Goal: Task Accomplishment & Management: Manage account settings

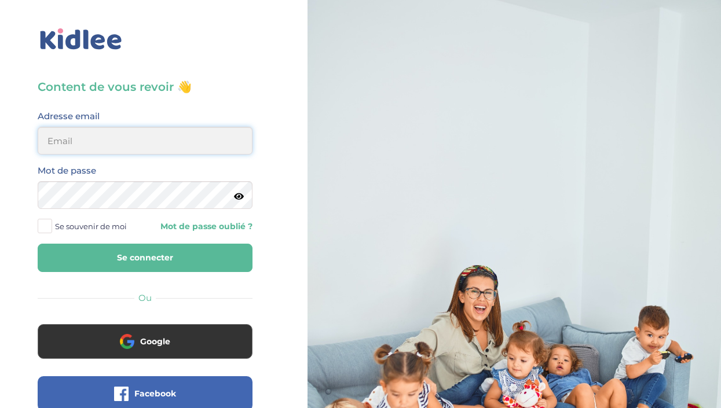
type input "[EMAIL_ADDRESS][DOMAIN_NAME]"
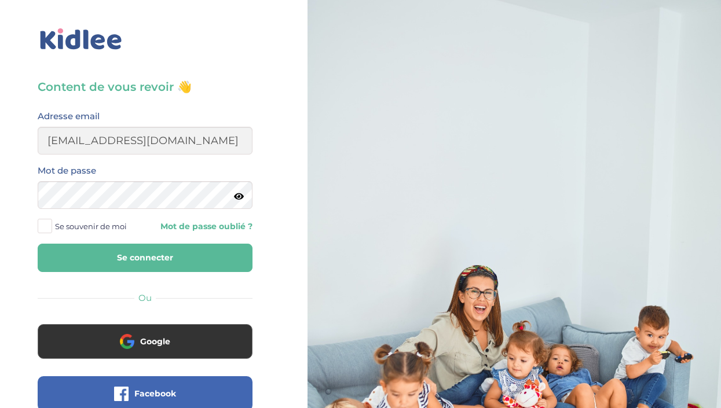
click at [130, 260] on button "Se connecter" at bounding box center [145, 258] width 215 height 28
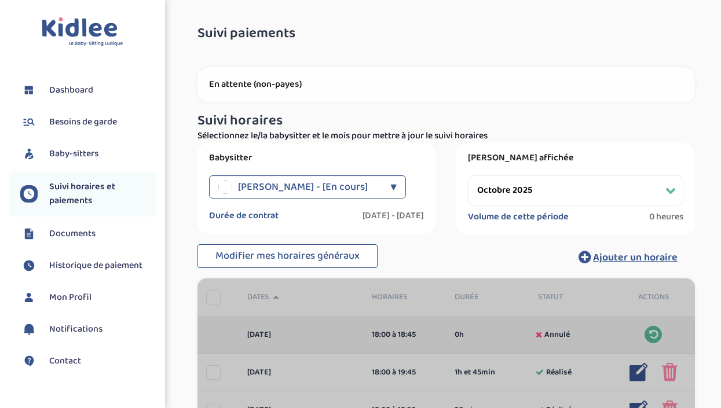
select select "octobre 2025"
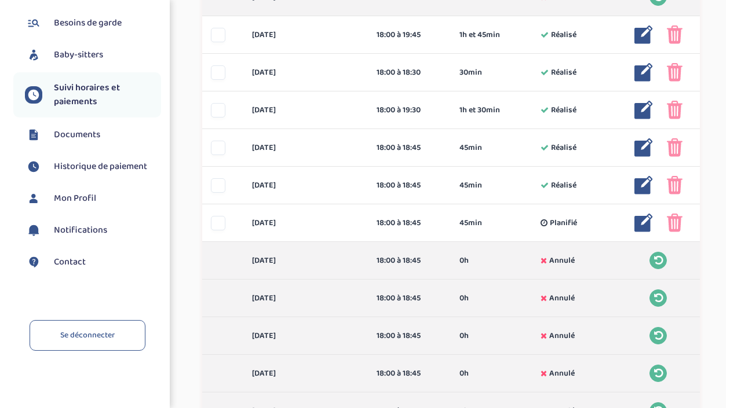
scroll to position [336, 0]
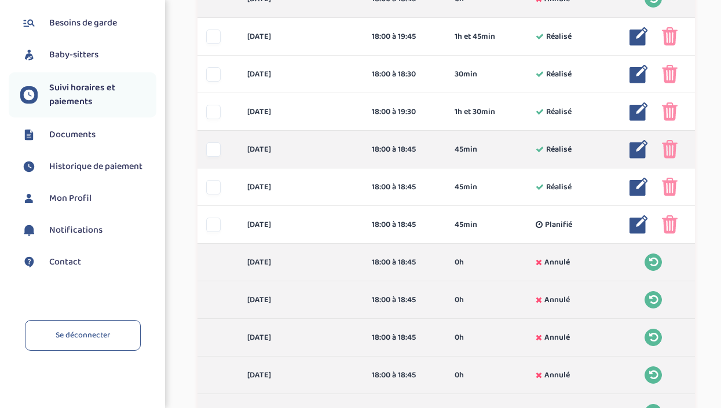
click at [638, 154] on img at bounding box center [639, 149] width 19 height 19
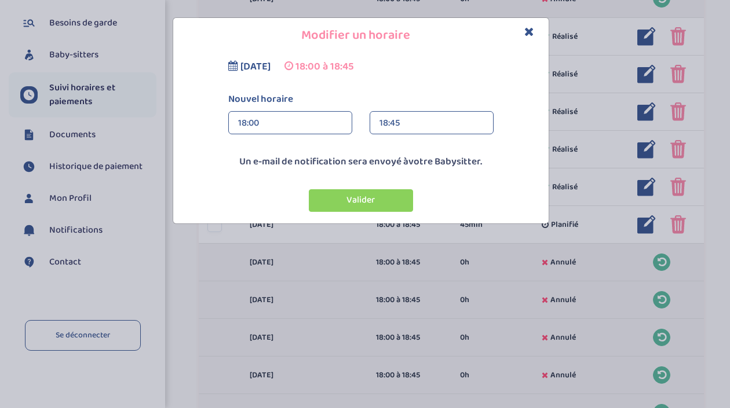
click at [413, 119] on div "18:45" at bounding box center [431, 123] width 104 height 23
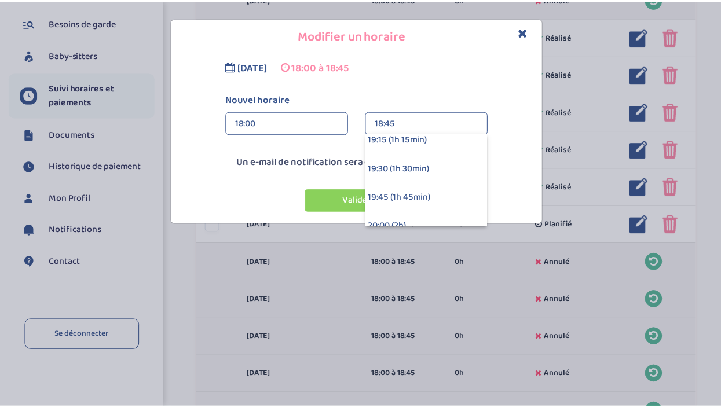
scroll to position [125, 0]
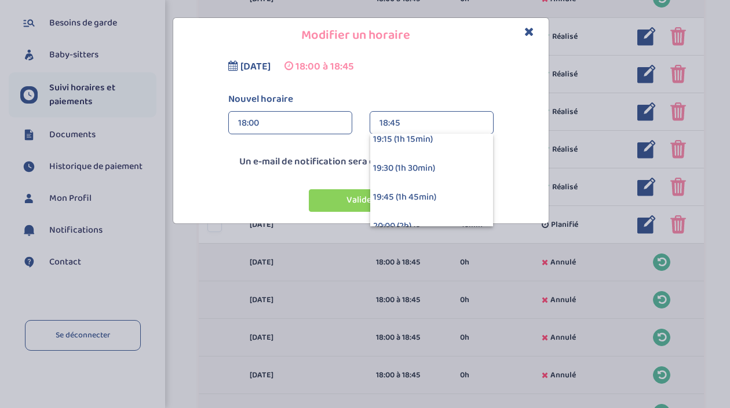
click at [406, 171] on div "19:30 (1h 30min)" at bounding box center [431, 168] width 123 height 29
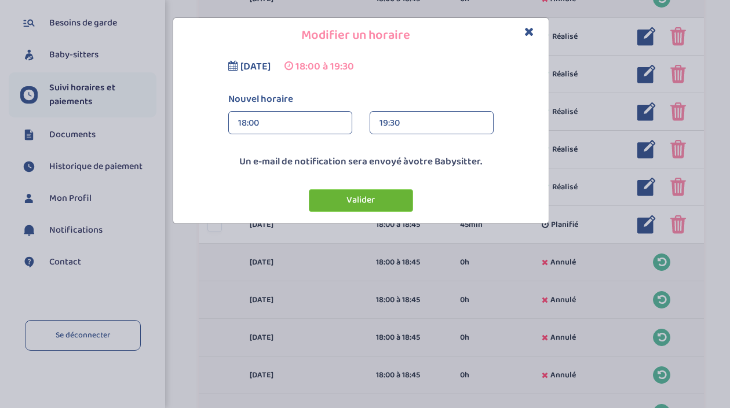
click at [374, 199] on button "Valider" at bounding box center [361, 200] width 104 height 23
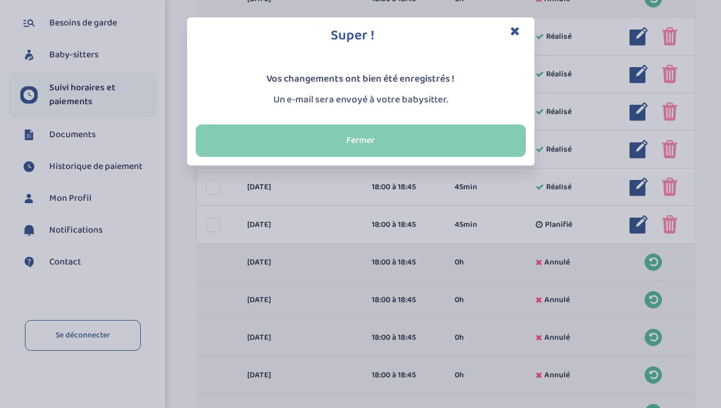
click at [390, 138] on button "Fermer" at bounding box center [361, 141] width 330 height 32
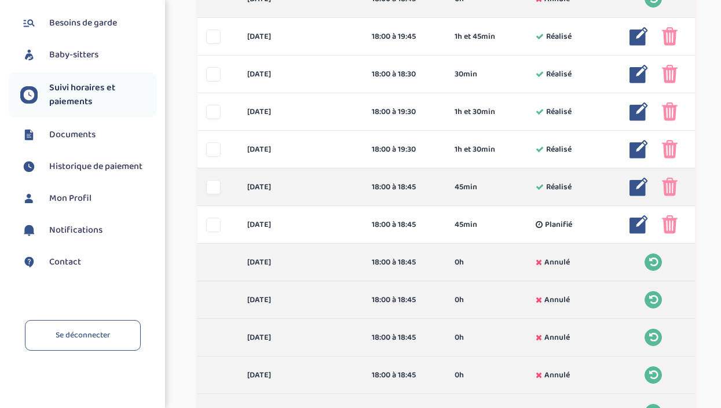
click at [634, 184] on img at bounding box center [639, 187] width 19 height 19
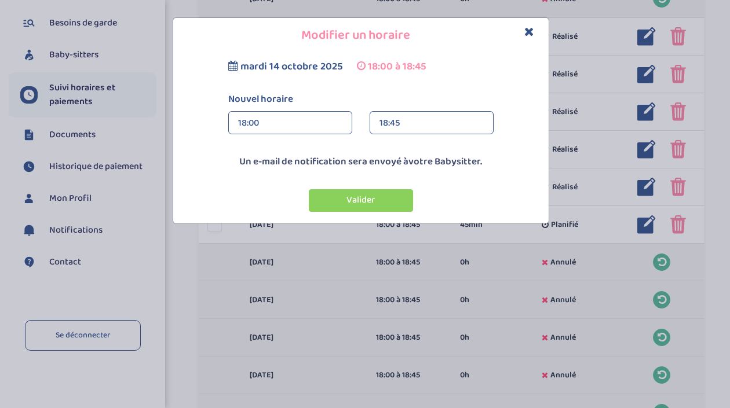
drag, startPoint x: 417, startPoint y: 134, endPoint x: 407, endPoint y: 118, distance: 18.7
click at [407, 118] on div "18:45" at bounding box center [431, 123] width 104 height 23
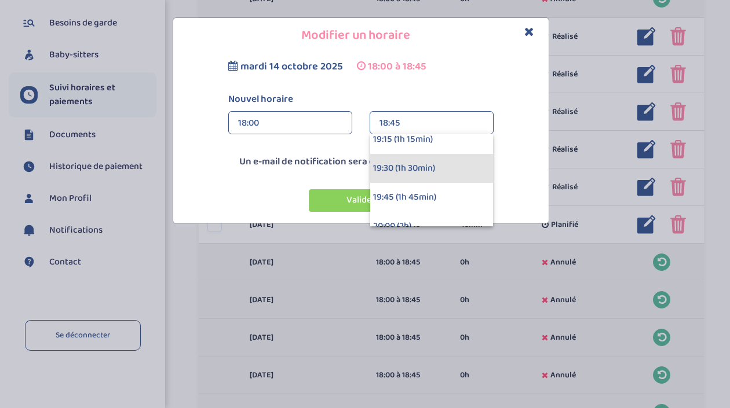
click at [389, 169] on div "19:30 (1h 30min)" at bounding box center [431, 168] width 123 height 29
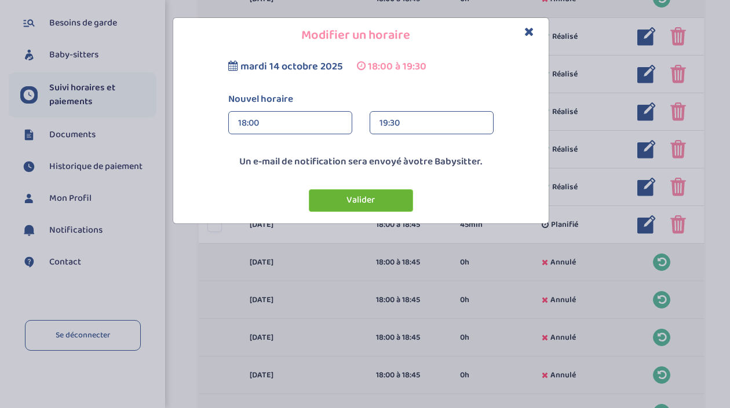
click at [364, 195] on button "Valider" at bounding box center [361, 200] width 104 height 23
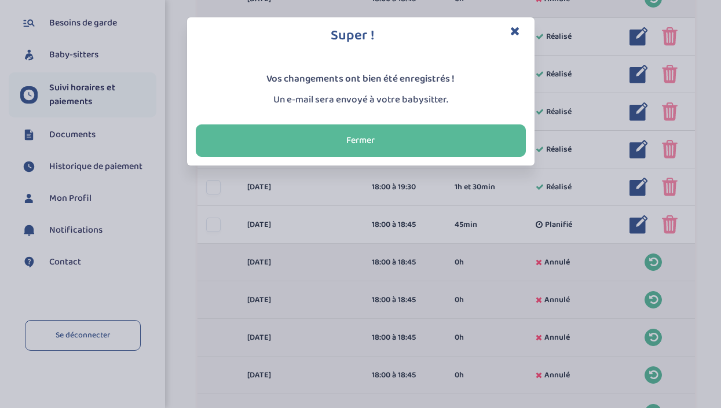
click at [511, 27] on icon "Close" at bounding box center [515, 31] width 10 height 12
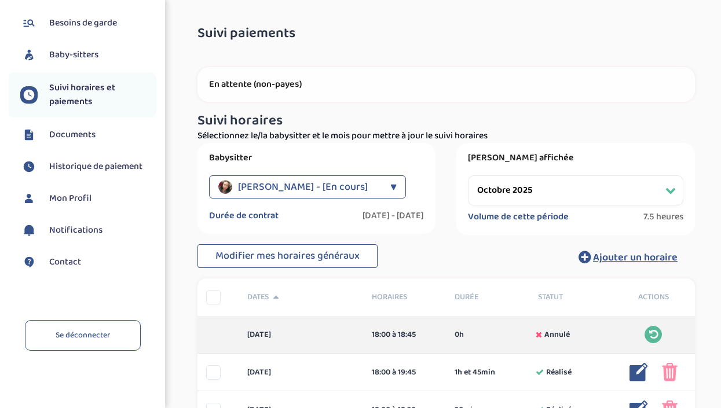
scroll to position [0, 0]
